Goal: Information Seeking & Learning: Compare options

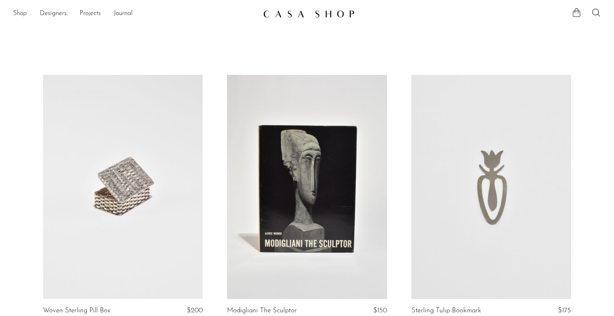
click at [22, 14] on link "Shop" at bounding box center [20, 14] width 14 height 11
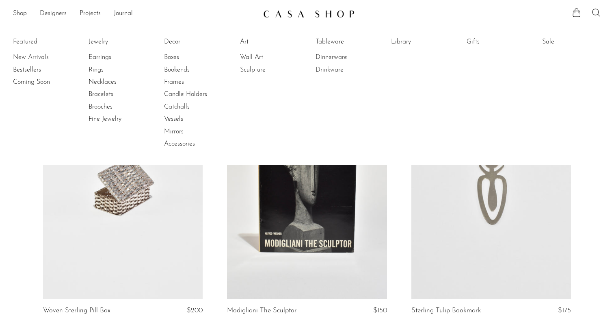
click at [20, 56] on link "New Arrivals" at bounding box center [43, 57] width 61 height 9
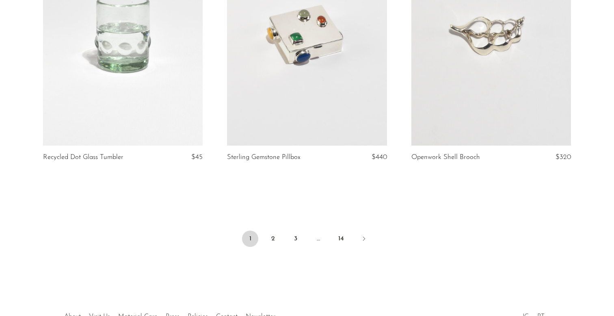
scroll to position [3089, 0]
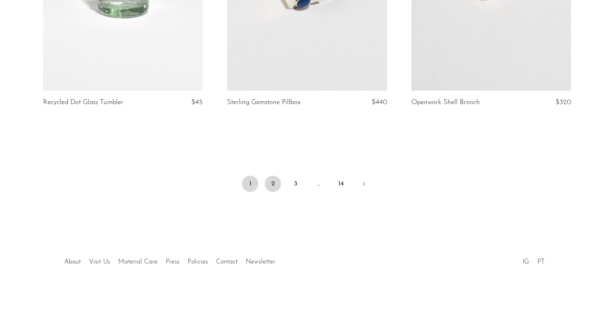
click at [267, 178] on link "2" at bounding box center [273, 184] width 16 height 16
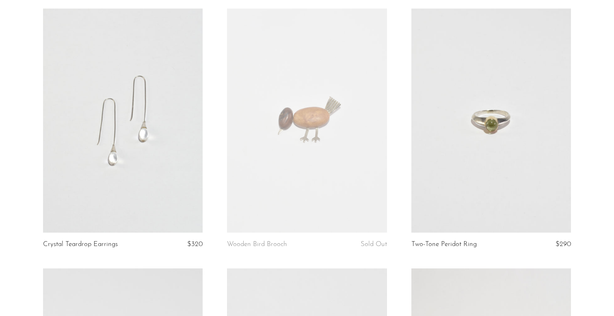
scroll to position [30, 0]
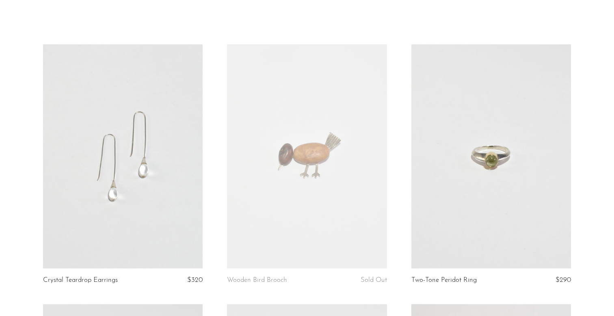
click at [317, 195] on link at bounding box center [307, 156] width 160 height 224
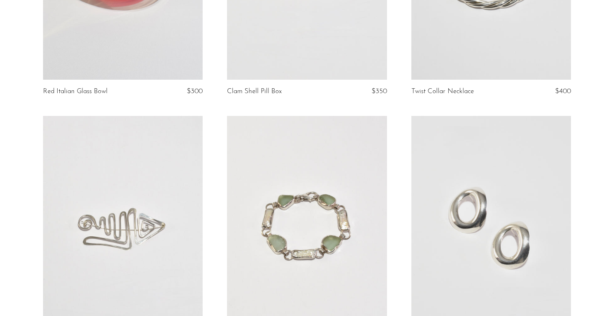
scroll to position [1127, 0]
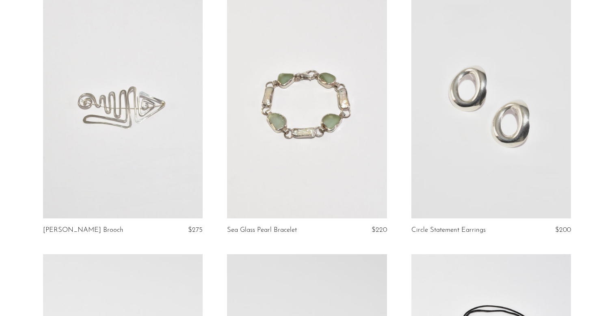
click at [274, 93] on link at bounding box center [307, 106] width 160 height 224
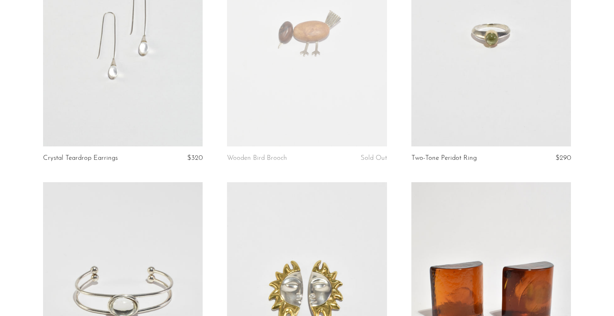
scroll to position [0, 0]
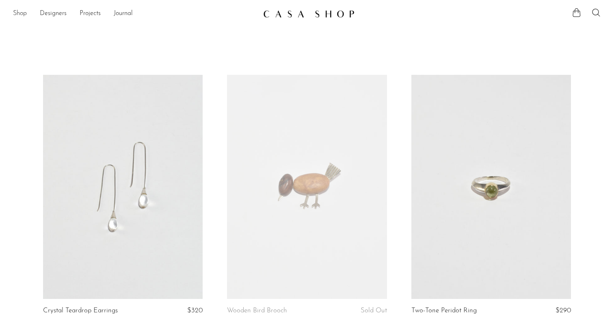
click at [19, 12] on link "Shop" at bounding box center [20, 14] width 14 height 11
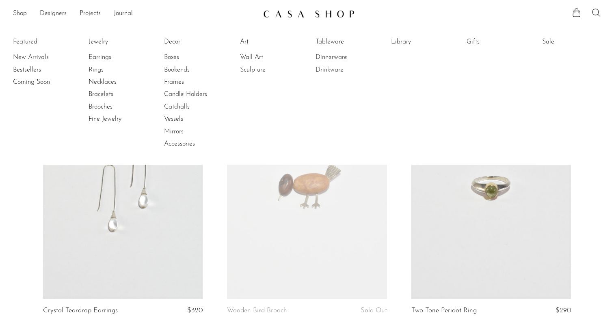
click at [324, 209] on link at bounding box center [307, 187] width 160 height 224
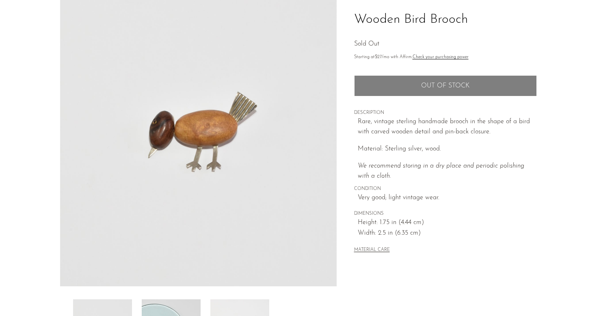
scroll to position [81, 0]
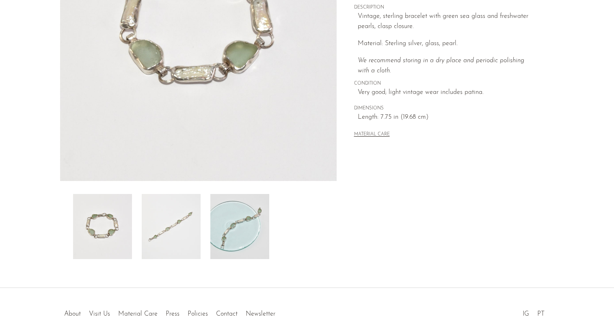
click at [177, 229] on img at bounding box center [171, 226] width 59 height 65
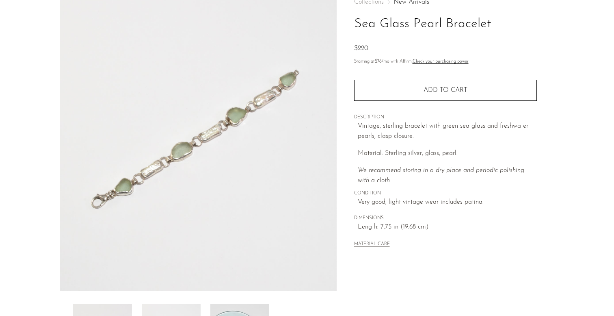
scroll to position [29, 0]
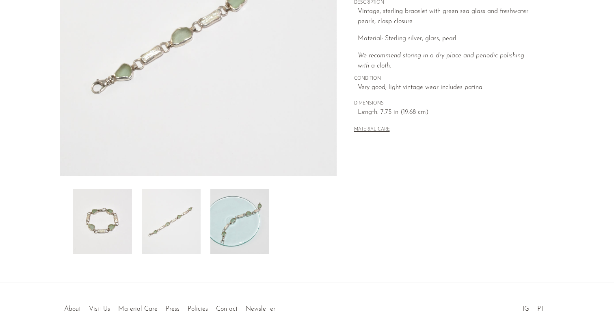
click at [232, 226] on img at bounding box center [239, 221] width 59 height 65
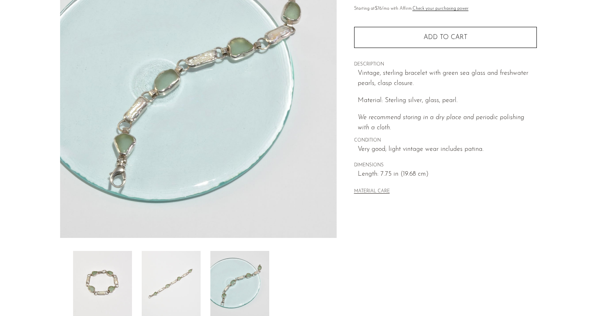
scroll to position [44, 0]
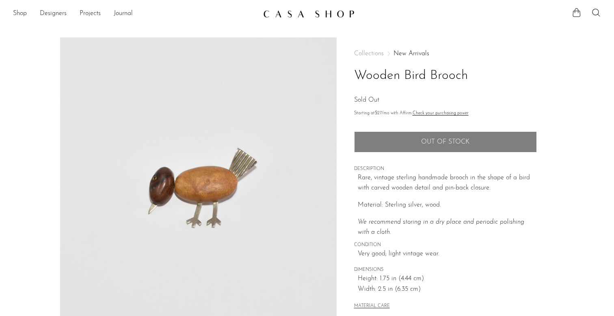
click at [589, 16] on ul at bounding box center [586, 14] width 29 height 12
click at [593, 14] on icon at bounding box center [596, 13] width 8 height 8
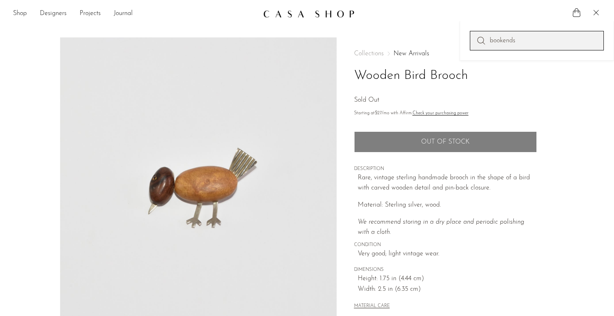
type input "bookends"
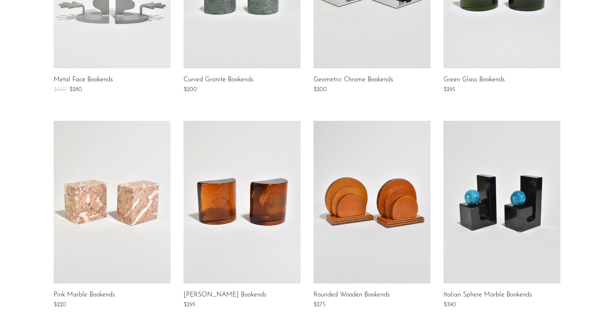
scroll to position [347, 0]
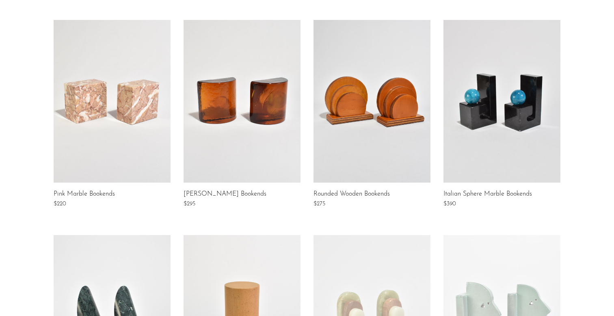
click at [405, 143] on link at bounding box center [372, 101] width 117 height 163
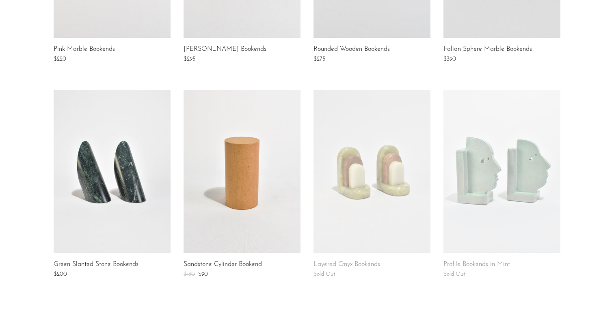
scroll to position [481, 0]
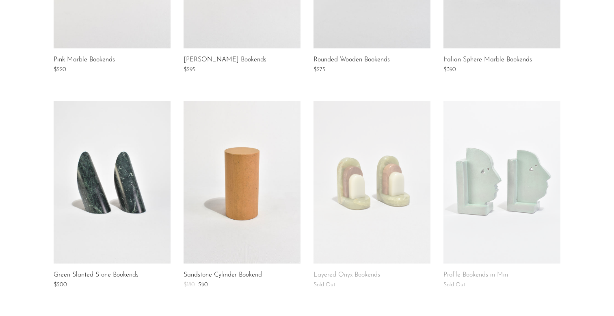
click at [366, 237] on link at bounding box center [372, 182] width 117 height 163
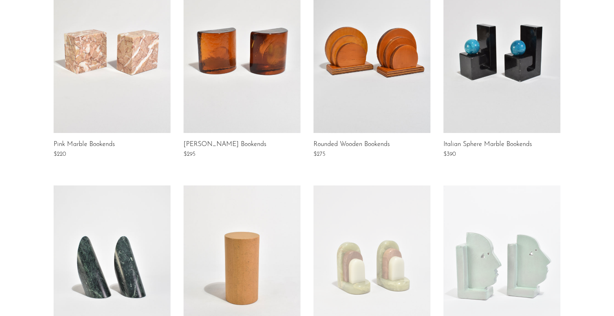
scroll to position [259, 0]
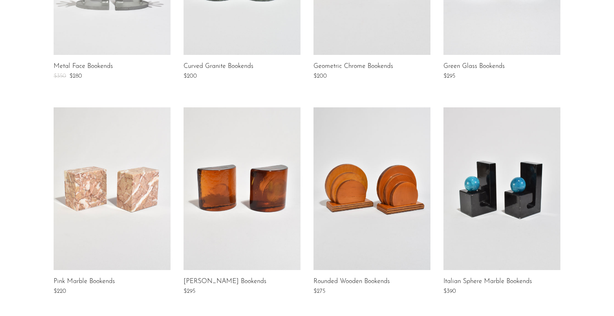
click at [485, 189] on link at bounding box center [502, 188] width 117 height 163
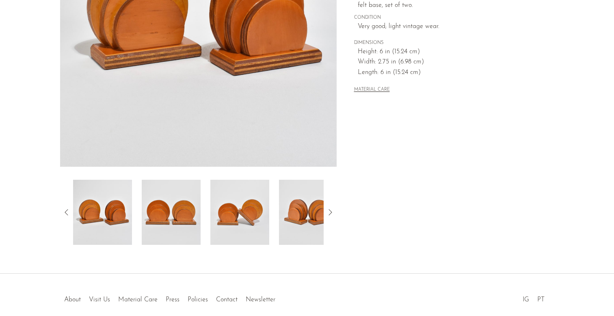
scroll to position [78, 0]
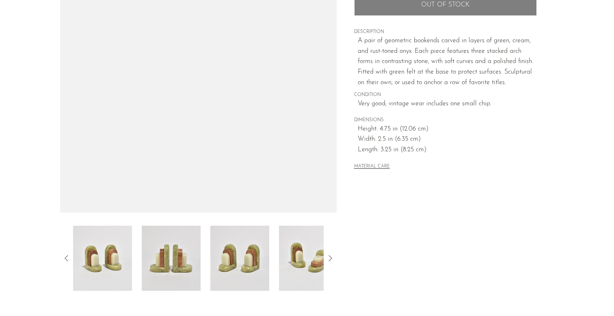
scroll to position [130, 0]
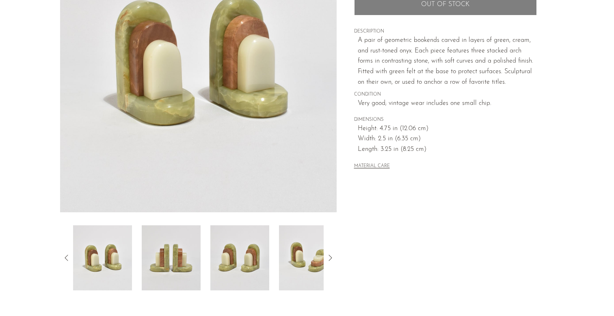
click at [179, 256] on img at bounding box center [171, 257] width 59 height 65
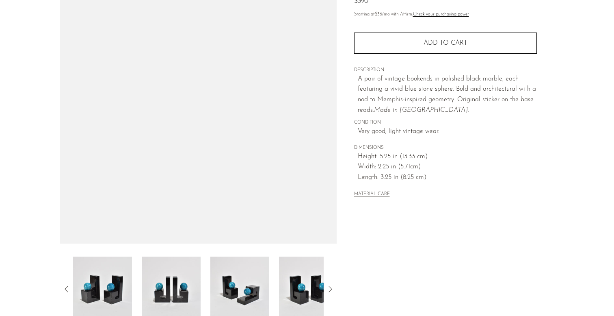
scroll to position [195, 0]
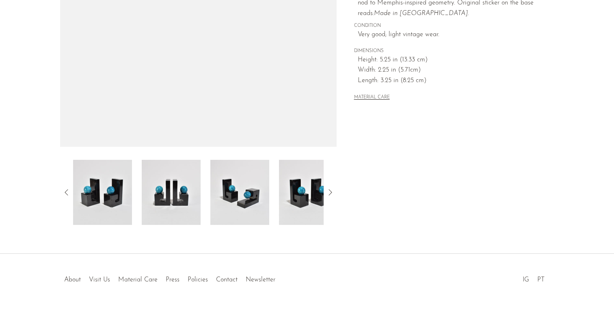
click at [307, 201] on img at bounding box center [308, 192] width 59 height 65
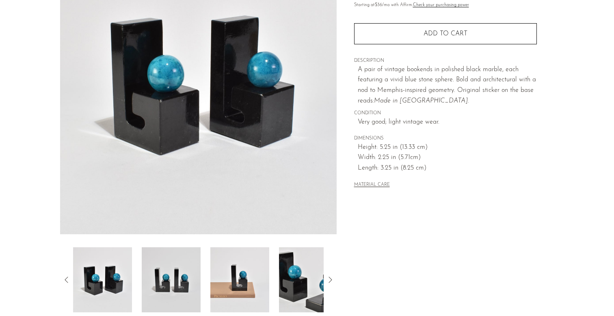
scroll to position [107, 0]
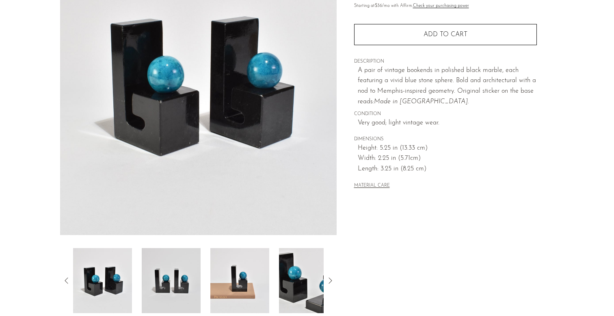
click at [228, 281] on img at bounding box center [239, 280] width 59 height 65
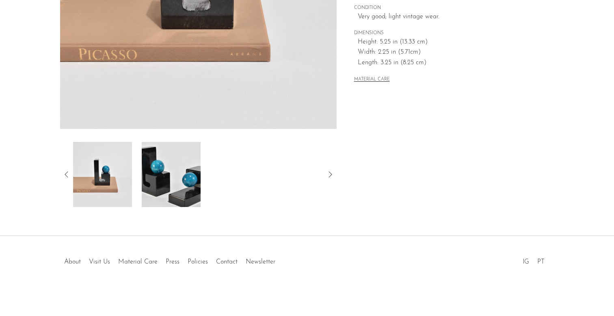
scroll to position [0, 0]
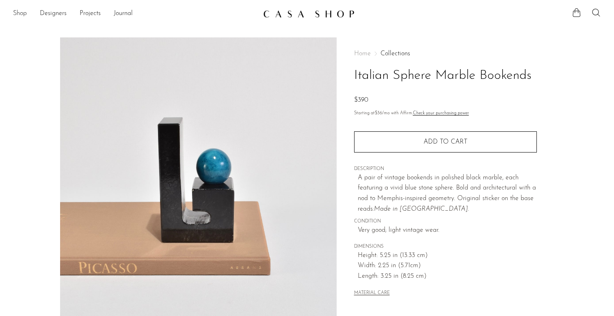
click at [16, 11] on link "Shop" at bounding box center [20, 14] width 14 height 11
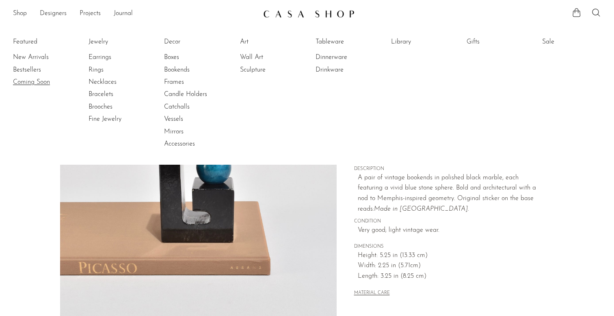
click at [37, 84] on link "Coming Soon" at bounding box center [43, 82] width 61 height 9
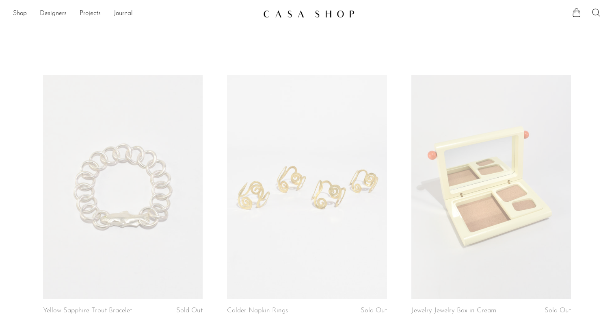
click at [129, 232] on link at bounding box center [123, 187] width 160 height 224
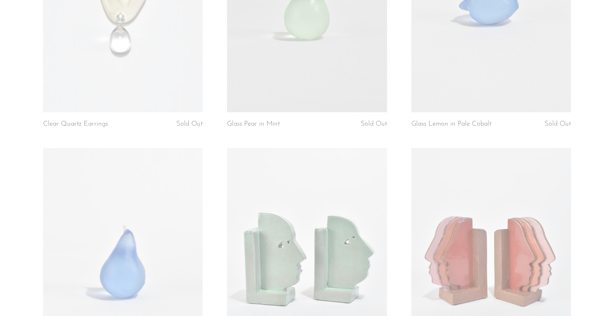
scroll to position [841, 0]
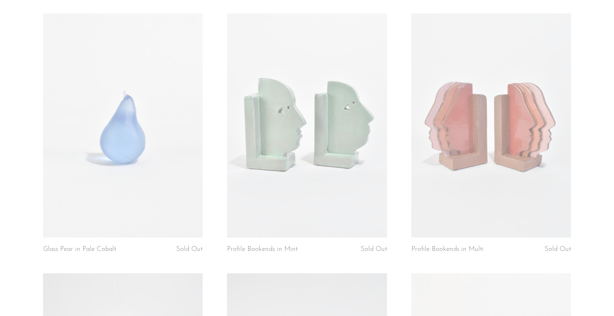
click at [296, 189] on link at bounding box center [307, 125] width 160 height 224
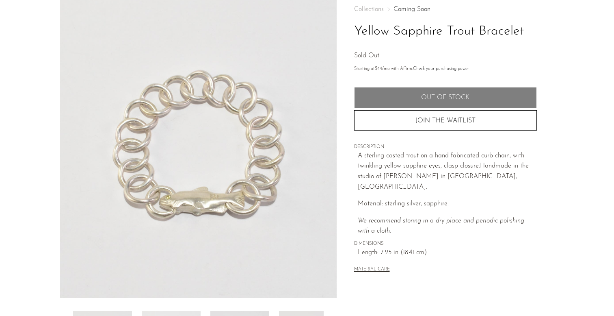
scroll to position [46, 0]
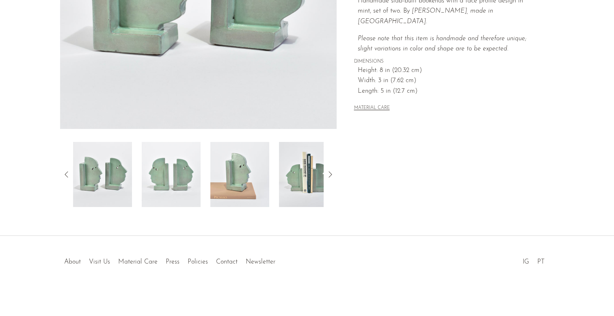
scroll to position [104, 0]
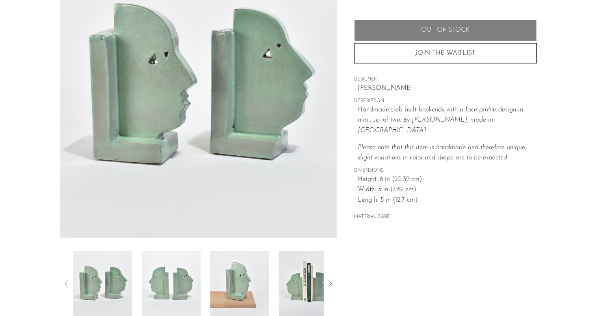
click at [257, 284] on img at bounding box center [239, 283] width 59 height 65
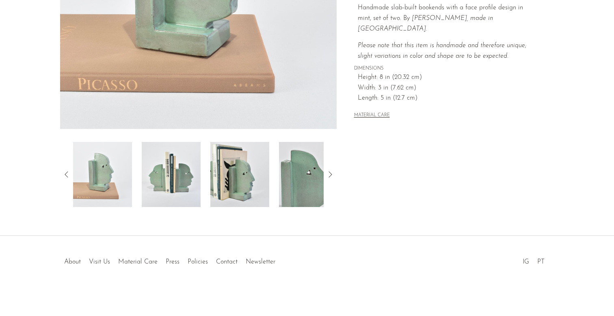
scroll to position [0, 0]
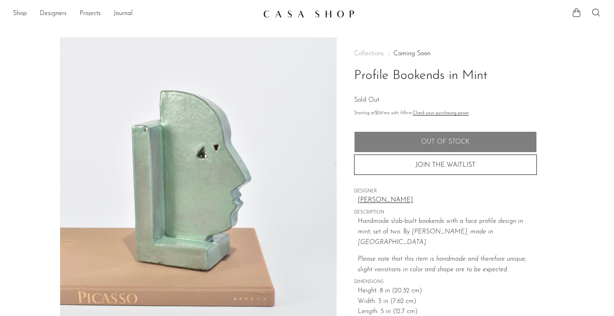
click at [290, 8] on link at bounding box center [307, 14] width 88 height 15
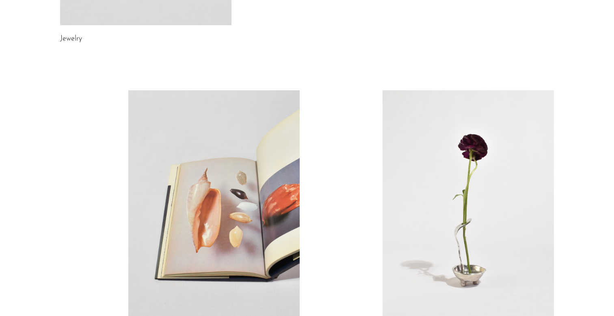
scroll to position [474, 0]
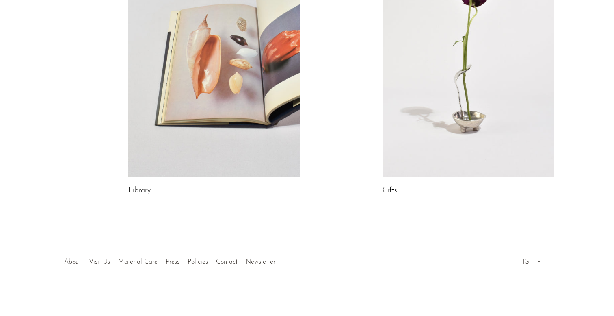
click at [461, 133] on link at bounding box center [468, 57] width 171 height 240
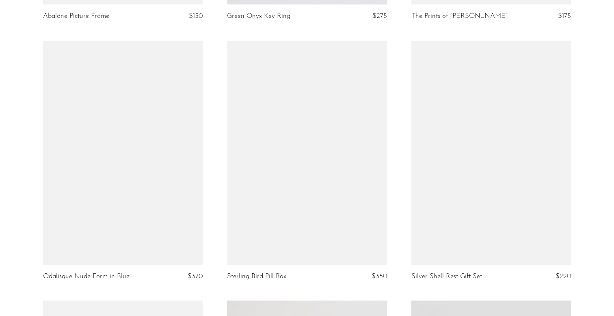
scroll to position [1603, 0]
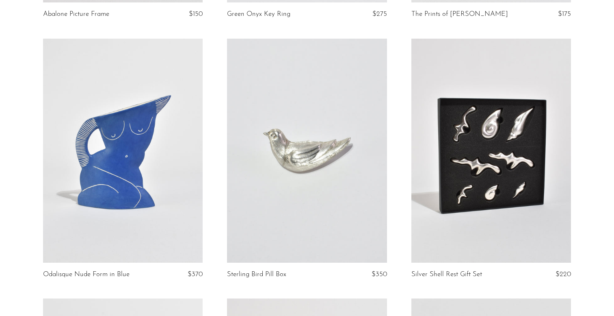
click at [316, 252] on link at bounding box center [307, 151] width 160 height 224
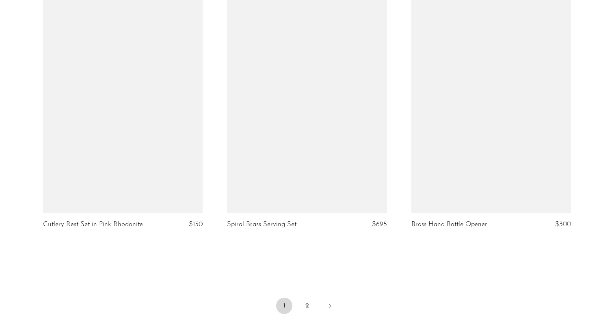
scroll to position [3074, 0]
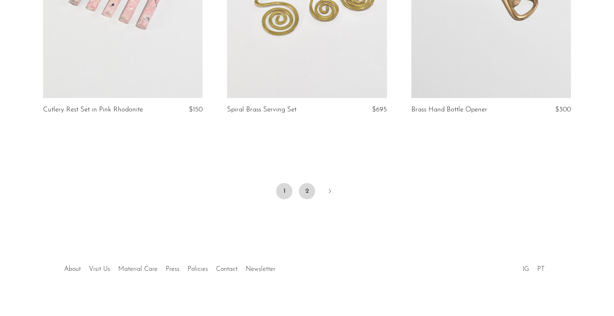
click at [309, 183] on link "2" at bounding box center [307, 191] width 16 height 16
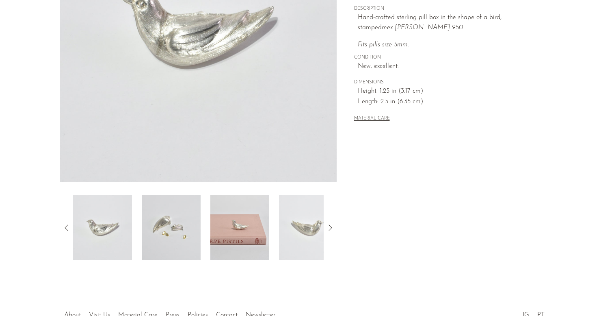
scroll to position [121, 0]
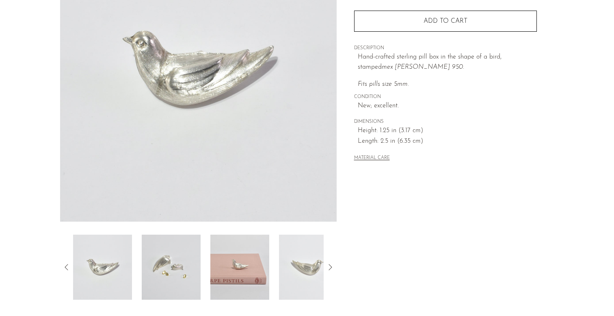
click at [260, 274] on img at bounding box center [239, 266] width 59 height 65
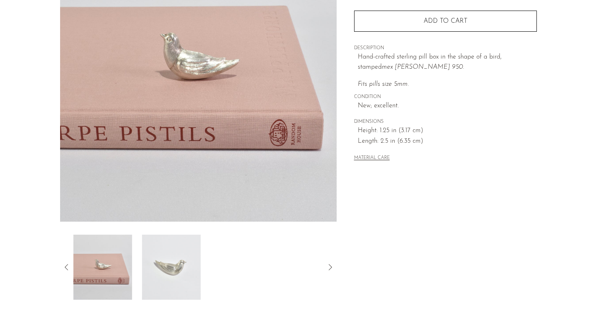
click at [68, 264] on icon at bounding box center [67, 267] width 10 height 10
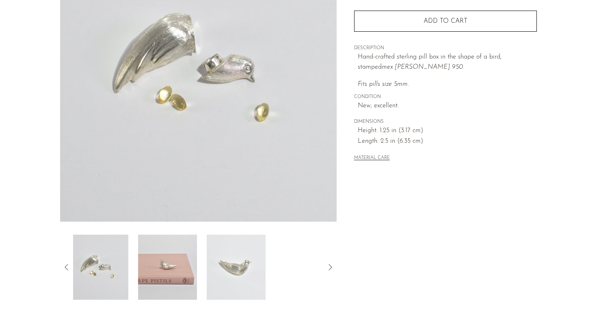
click at [107, 279] on img at bounding box center [98, 266] width 59 height 65
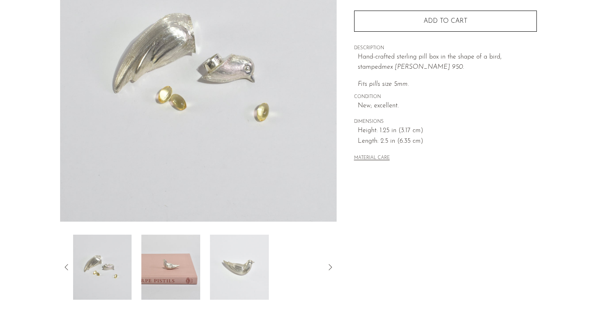
click at [91, 250] on img at bounding box center [102, 266] width 59 height 65
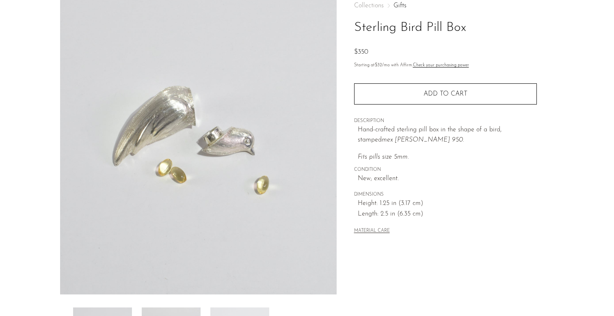
scroll to position [46, 0]
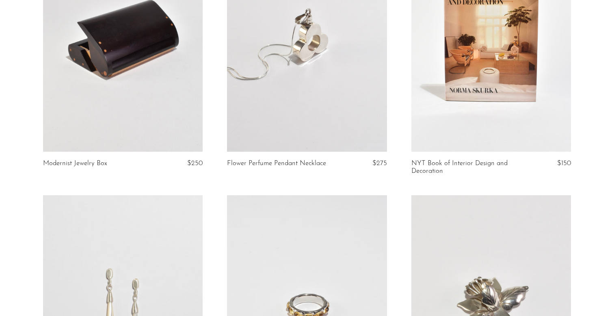
scroll to position [1925, 0]
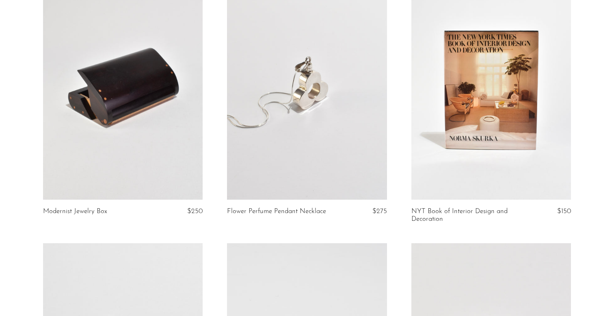
click at [99, 199] on article "Modernist Jewelry Box $250" at bounding box center [123, 109] width 184 height 267
click at [93, 208] on link "Modernist Jewelry Box" at bounding box center [75, 211] width 64 height 7
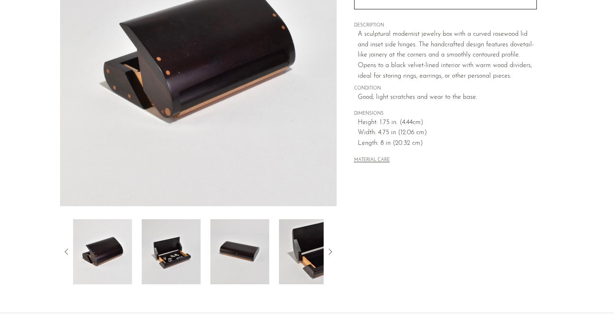
scroll to position [77, 0]
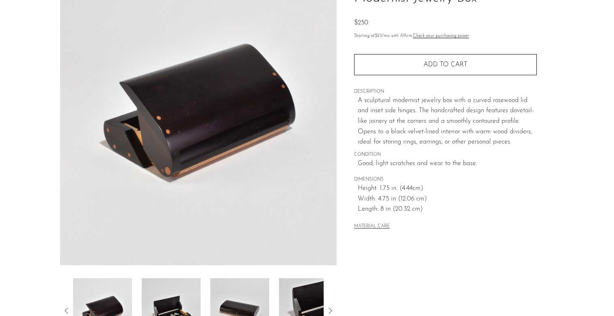
click at [164, 299] on img at bounding box center [171, 310] width 59 height 65
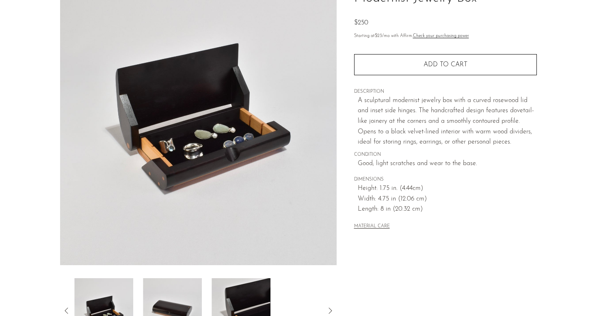
click at [180, 308] on img at bounding box center [172, 310] width 59 height 65
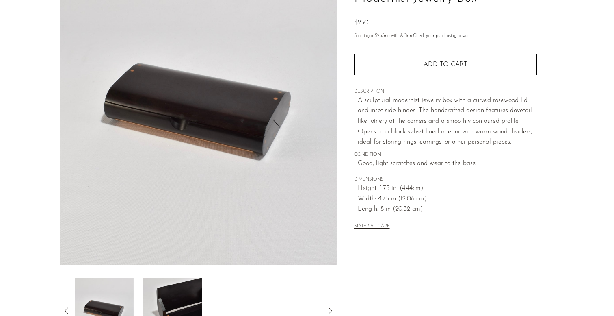
click at [182, 299] on img at bounding box center [172, 310] width 59 height 65
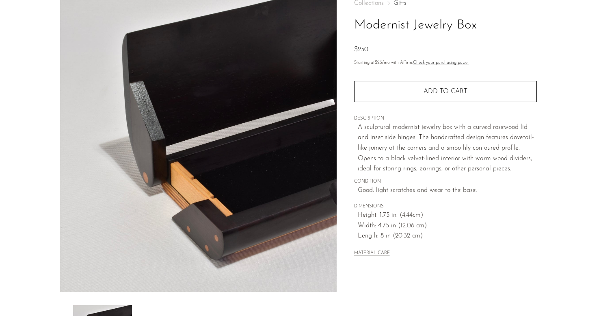
scroll to position [0, 0]
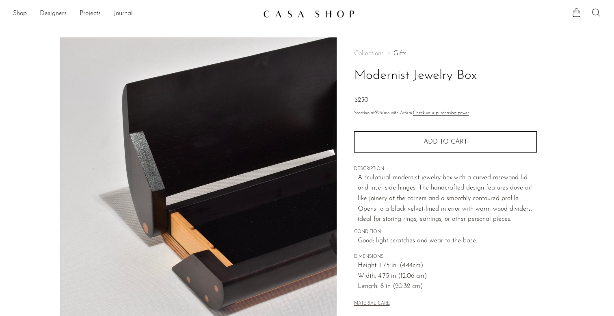
drag, startPoint x: 412, startPoint y: 74, endPoint x: 475, endPoint y: 75, distance: 62.6
click at [475, 75] on h1 "Modernist Jewelry Box" at bounding box center [445, 75] width 183 height 21
copy h1 "Jewelry Box"
click at [598, 9] on icon at bounding box center [597, 13] width 10 height 10
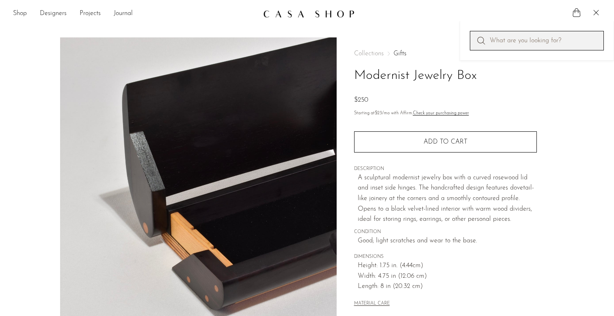
paste input "Jewelry Box"
type input "Jewelry Box"
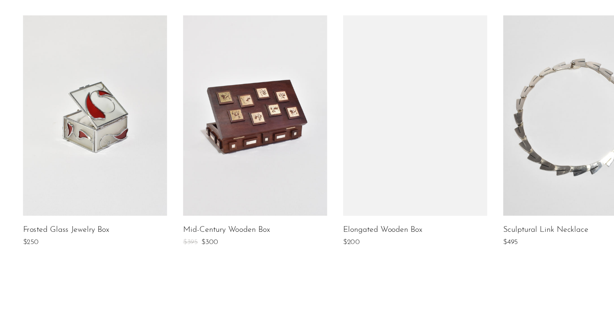
scroll to position [547, 0]
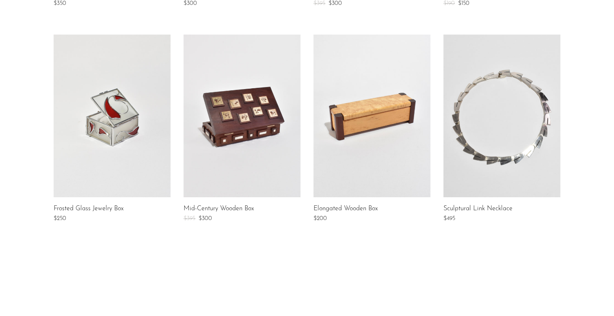
click at [238, 136] on link at bounding box center [242, 116] width 117 height 163
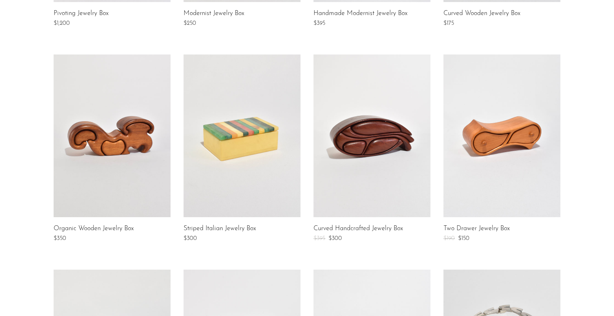
scroll to position [275, 0]
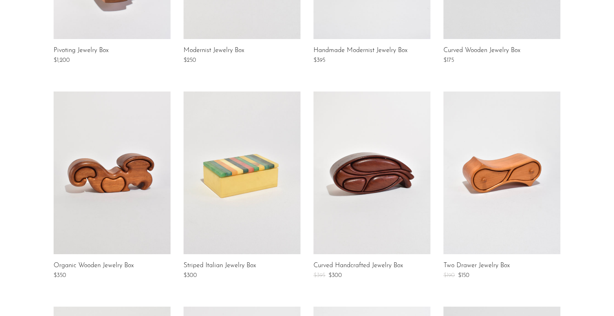
click at [269, 149] on link at bounding box center [242, 172] width 117 height 163
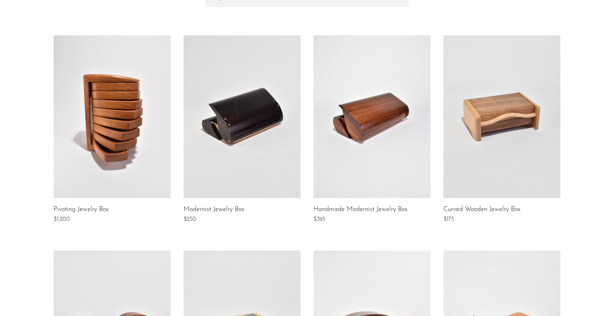
scroll to position [40, 0]
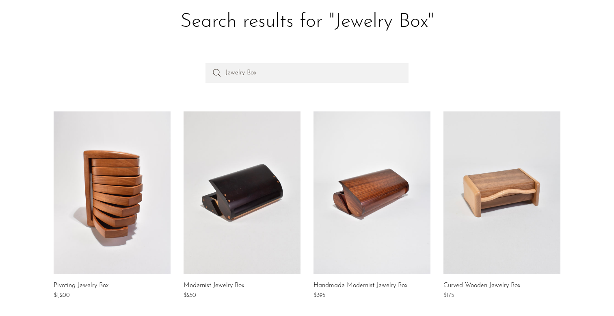
click at [334, 200] on link at bounding box center [372, 192] width 117 height 163
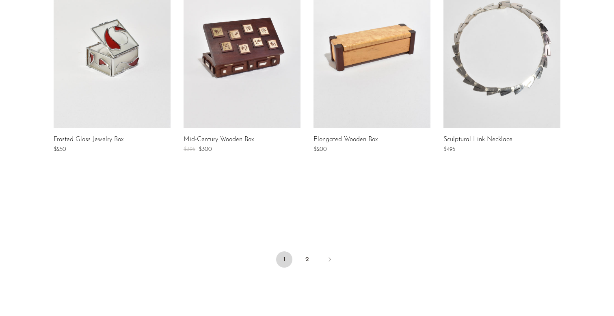
scroll to position [692, 0]
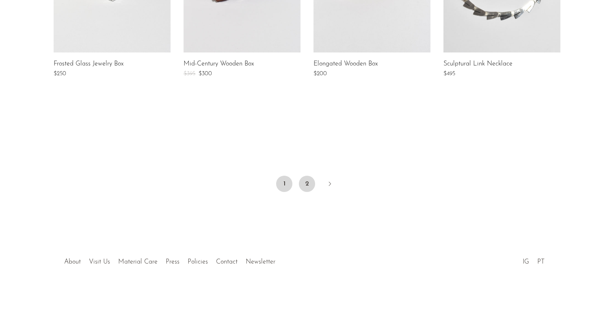
click at [311, 180] on link "2" at bounding box center [307, 184] width 16 height 16
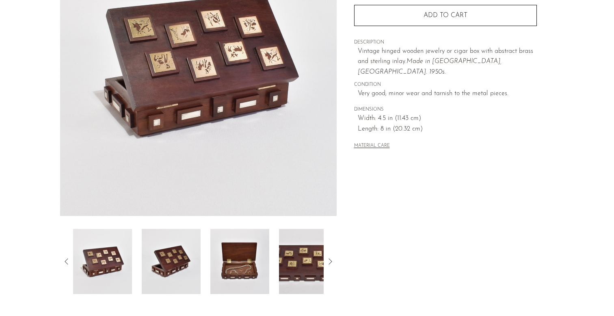
scroll to position [124, 0]
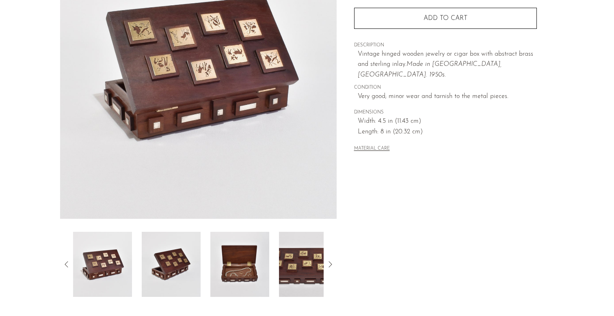
click at [184, 258] on img at bounding box center [171, 264] width 59 height 65
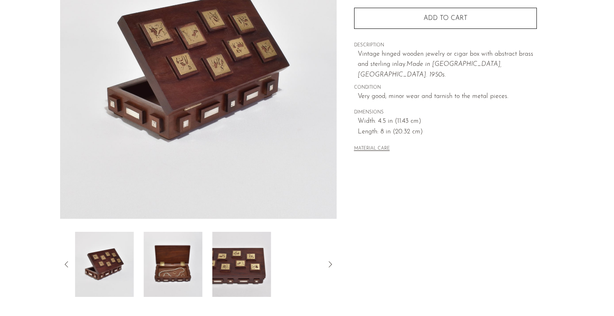
click at [179, 269] on img at bounding box center [173, 264] width 59 height 65
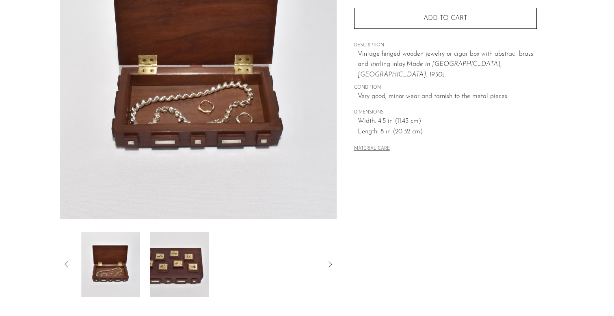
click at [178, 267] on img at bounding box center [179, 264] width 59 height 65
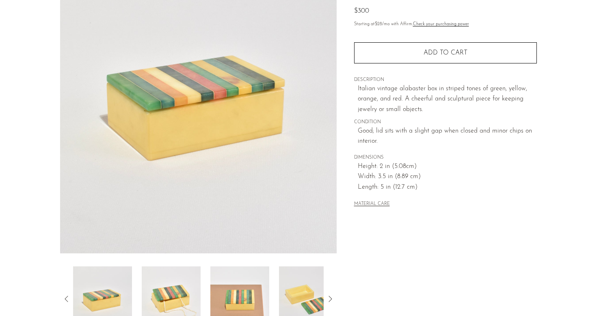
scroll to position [162, 0]
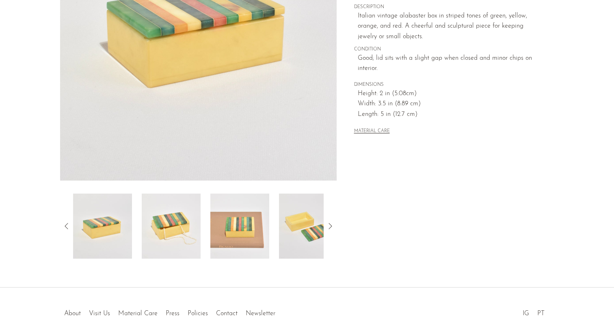
click at [252, 222] on img at bounding box center [239, 225] width 59 height 65
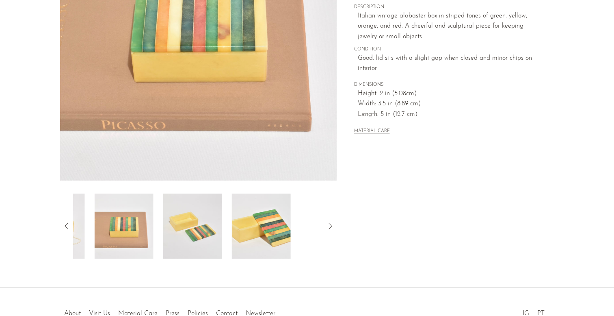
click at [251, 232] on img at bounding box center [261, 225] width 59 height 65
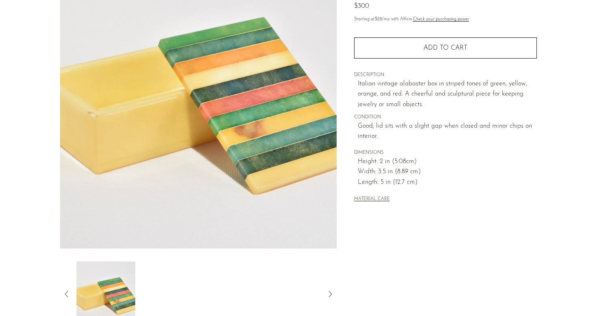
scroll to position [17, 0]
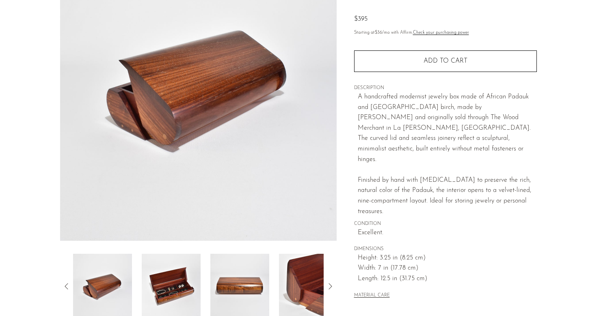
scroll to position [107, 0]
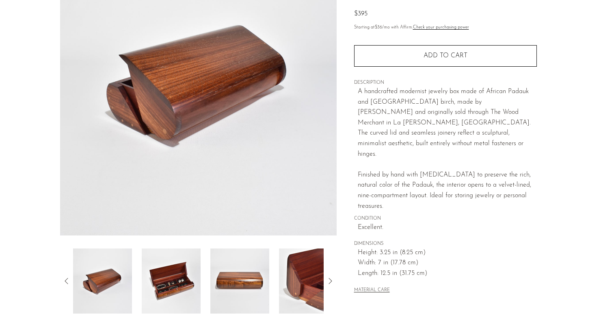
click at [199, 264] on img at bounding box center [171, 280] width 59 height 65
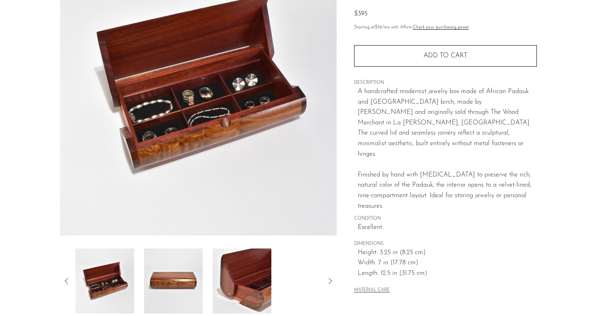
click at [191, 269] on img at bounding box center [173, 280] width 59 height 65
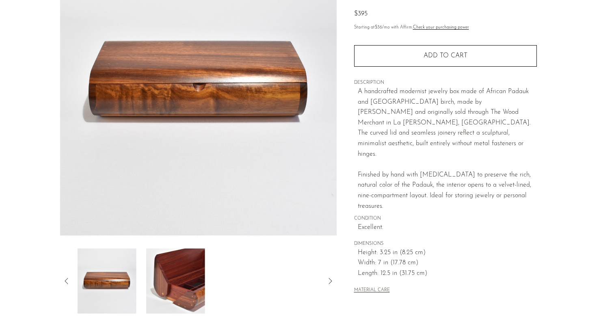
click at [194, 269] on img at bounding box center [175, 280] width 59 height 65
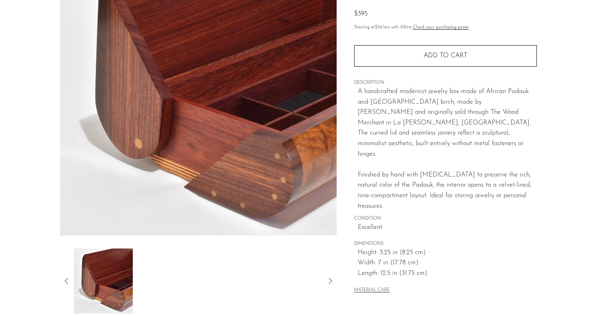
click at [108, 280] on img at bounding box center [103, 280] width 59 height 65
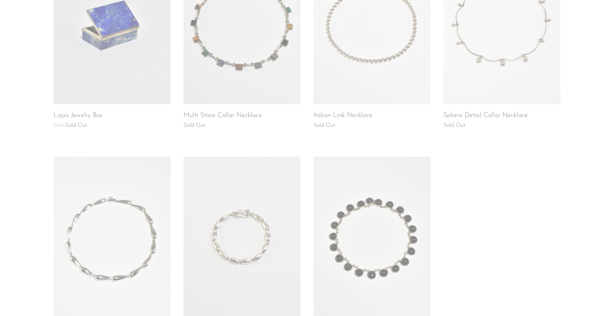
scroll to position [425, 0]
click at [123, 69] on link at bounding box center [112, 22] width 117 height 163
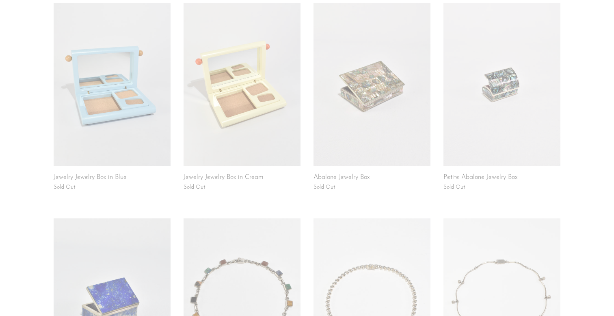
scroll to position [96, 0]
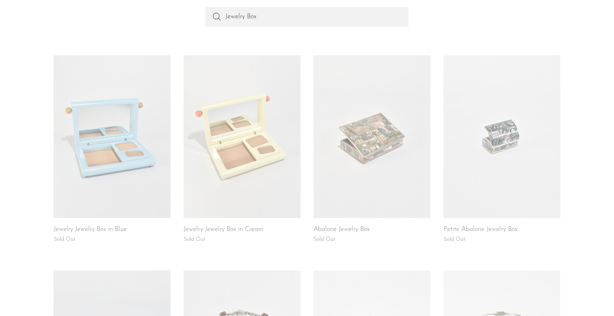
click at [383, 150] on link at bounding box center [372, 136] width 117 height 163
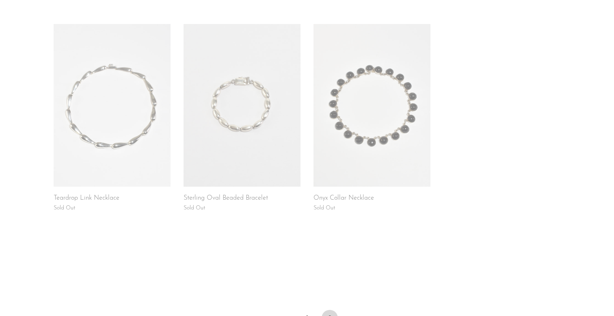
scroll to position [692, 0]
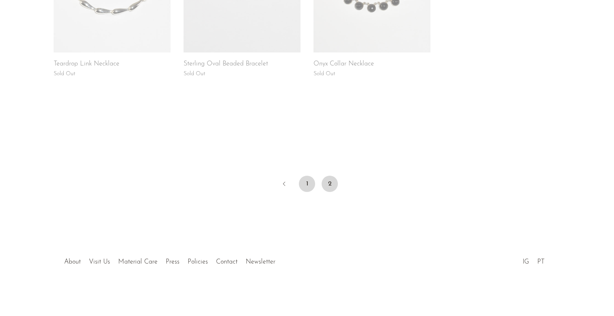
click at [308, 182] on link "1" at bounding box center [307, 184] width 16 height 16
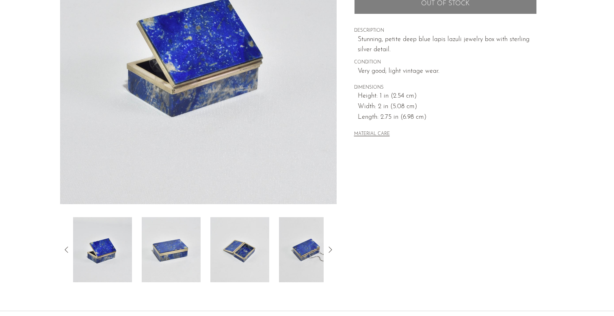
click at [181, 253] on img at bounding box center [171, 249] width 59 height 65
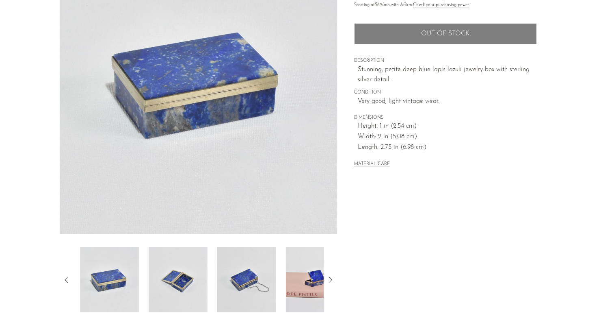
scroll to position [100, 0]
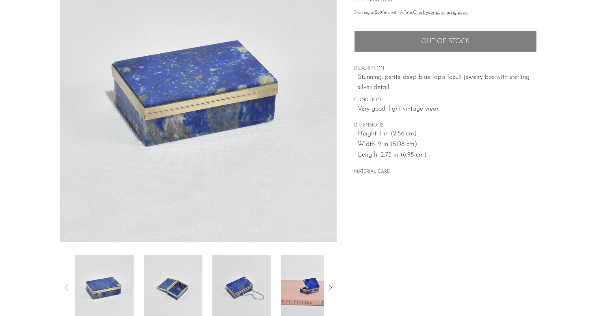
click at [172, 271] on img at bounding box center [173, 287] width 59 height 65
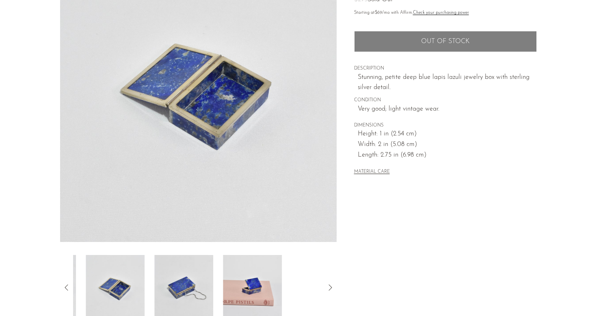
click at [183, 283] on img at bounding box center [183, 287] width 59 height 65
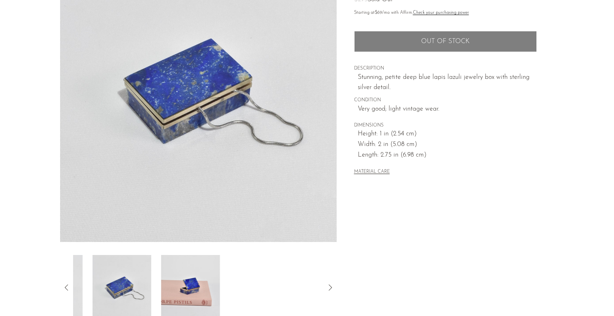
click at [191, 286] on img at bounding box center [190, 287] width 59 height 65
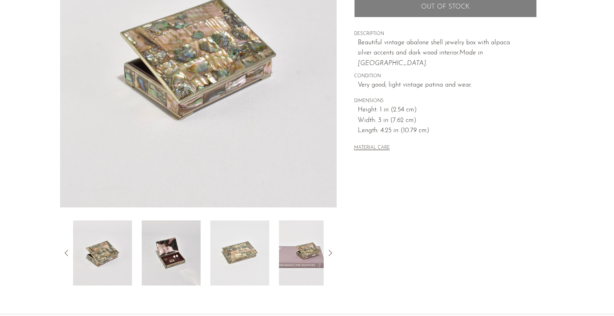
scroll to position [115, 0]
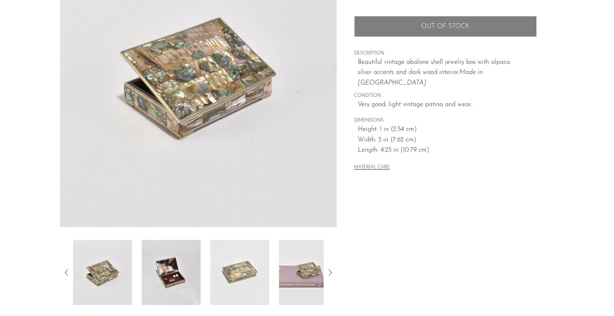
click at [180, 260] on img at bounding box center [171, 272] width 59 height 65
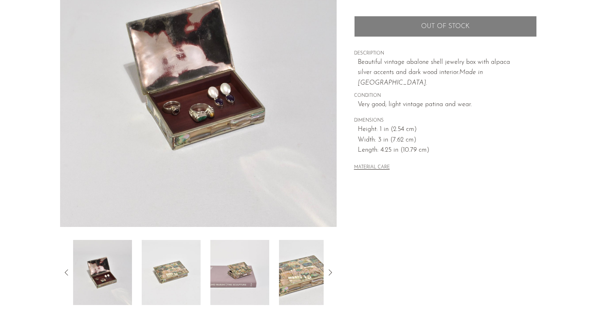
click at [180, 260] on img at bounding box center [171, 272] width 59 height 65
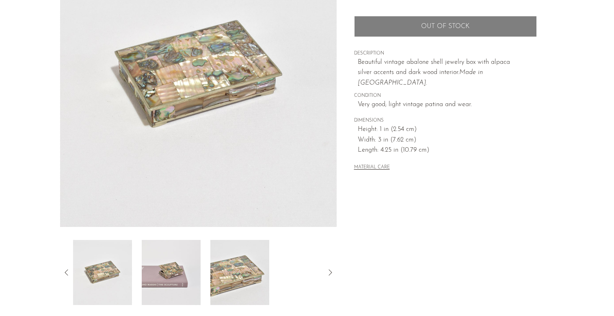
click at [189, 255] on img at bounding box center [171, 272] width 59 height 65
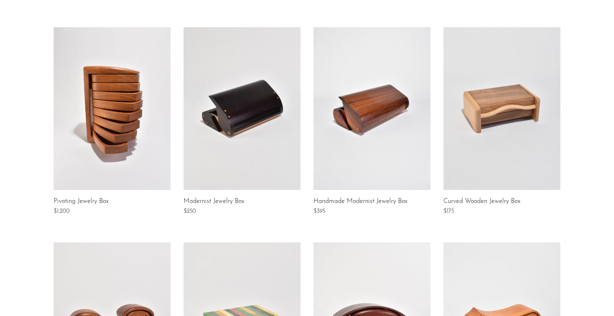
scroll to position [104, 0]
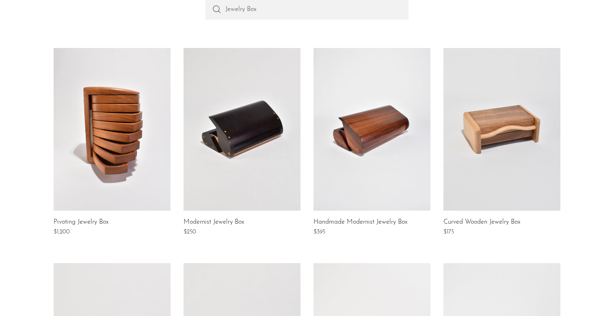
click at [273, 172] on link at bounding box center [242, 129] width 117 height 163
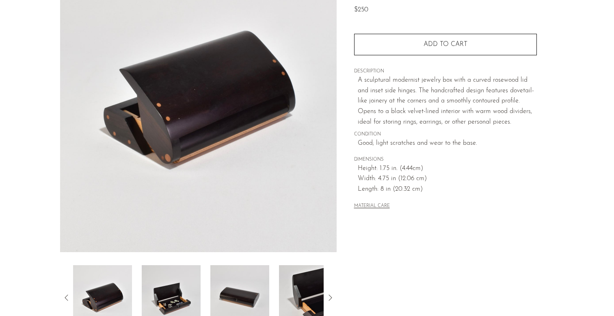
scroll to position [112, 0]
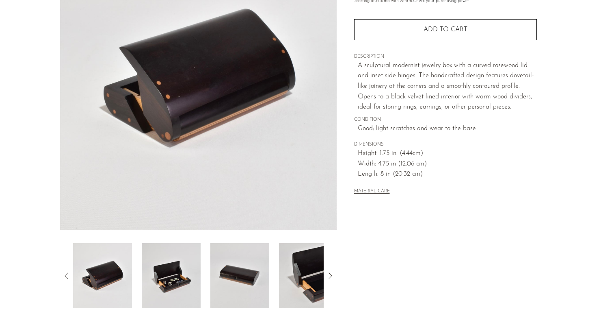
click at [189, 256] on img at bounding box center [171, 275] width 59 height 65
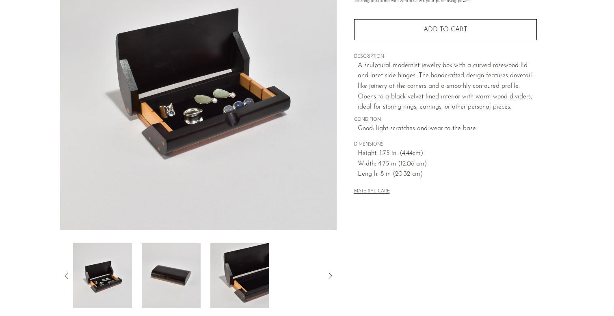
click at [189, 257] on img at bounding box center [171, 275] width 59 height 65
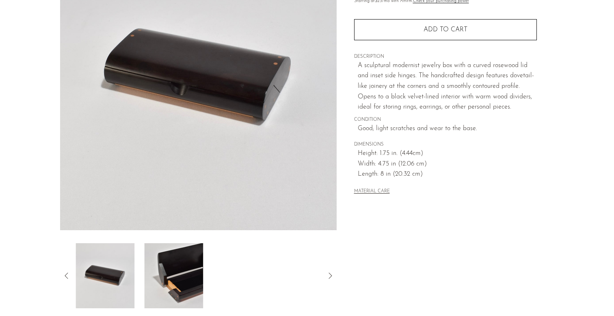
click at [189, 259] on img at bounding box center [173, 275] width 59 height 65
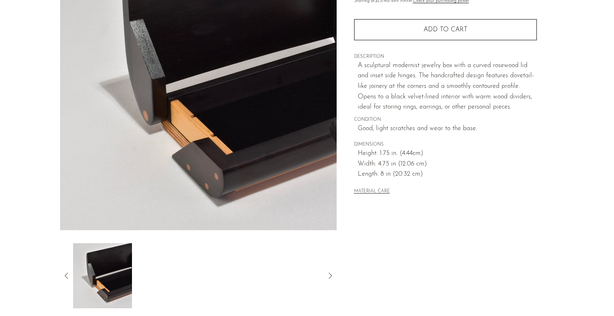
scroll to position [0, 0]
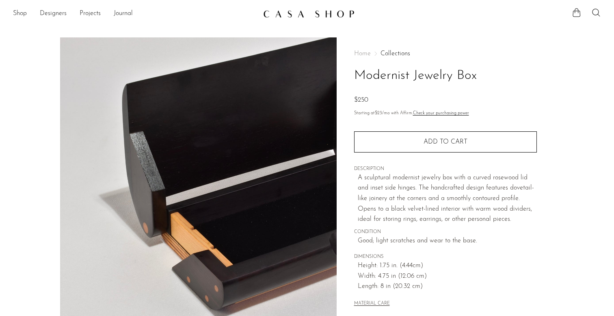
click at [310, 13] on img at bounding box center [308, 14] width 91 height 8
